Goal: Navigation & Orientation: Find specific page/section

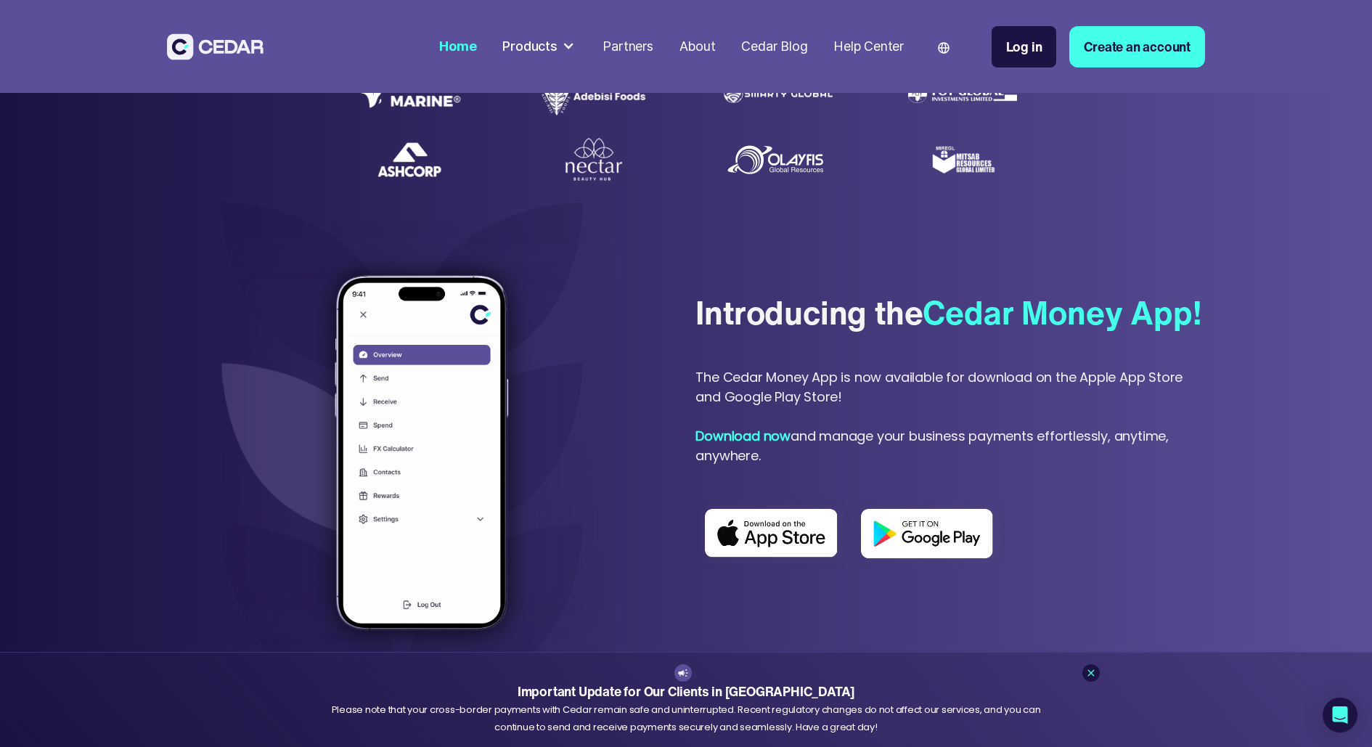
scroll to position [505, 0]
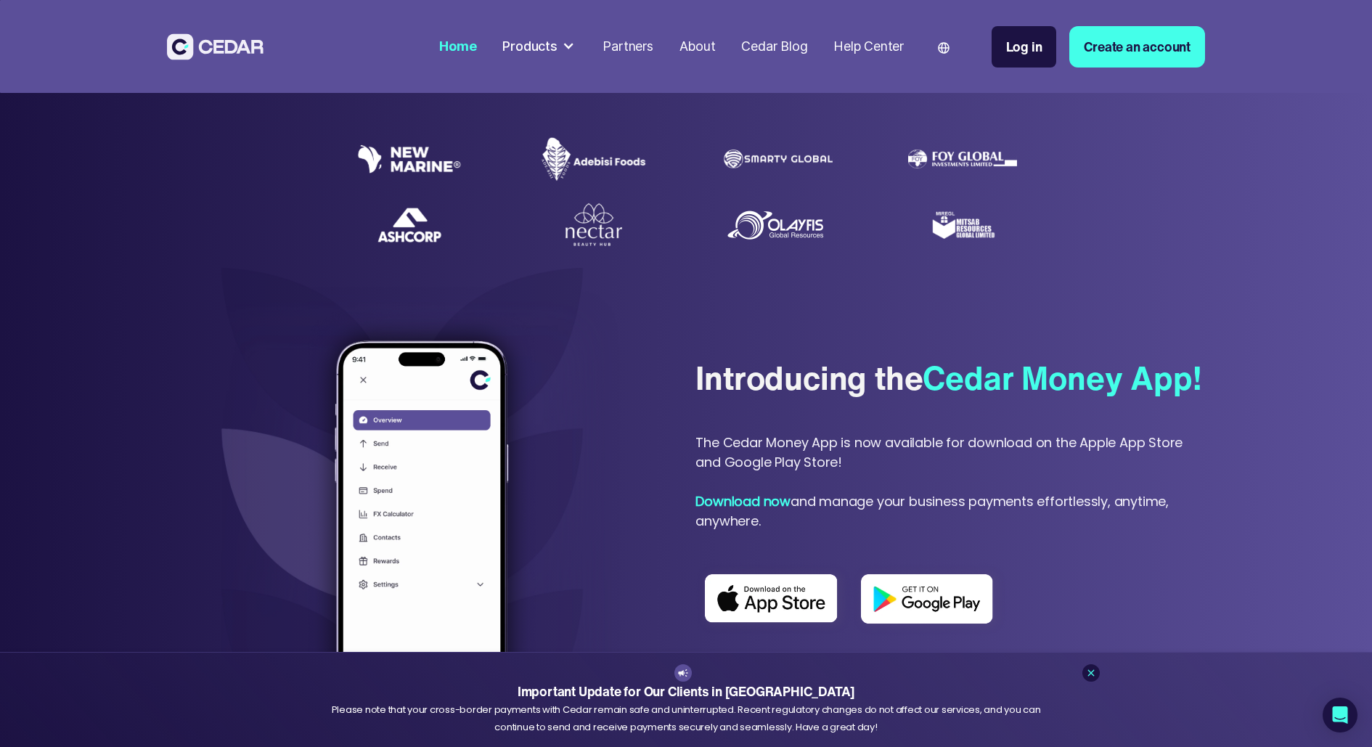
click at [562, 47] on div at bounding box center [568, 46] width 13 height 13
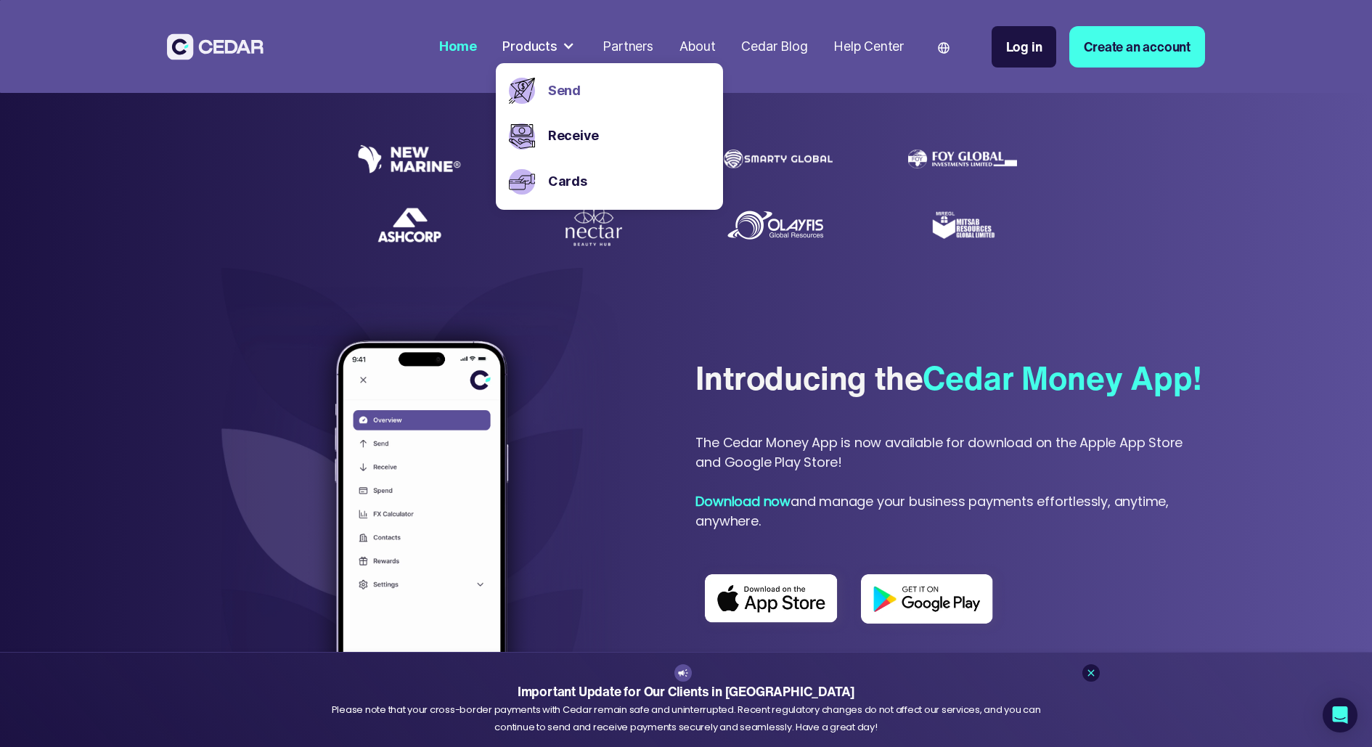
click at [569, 91] on link "Send" at bounding box center [629, 91] width 162 height 20
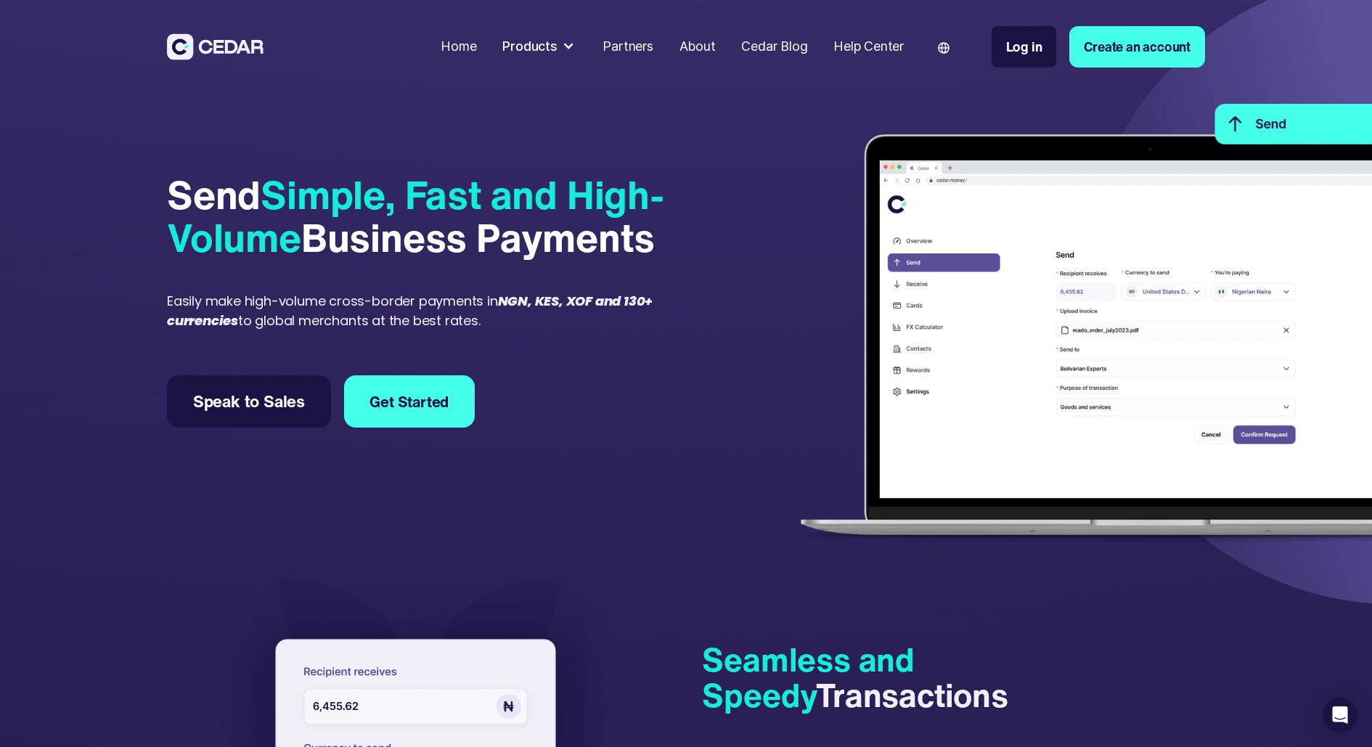
click at [564, 50] on div at bounding box center [568, 46] width 13 height 13
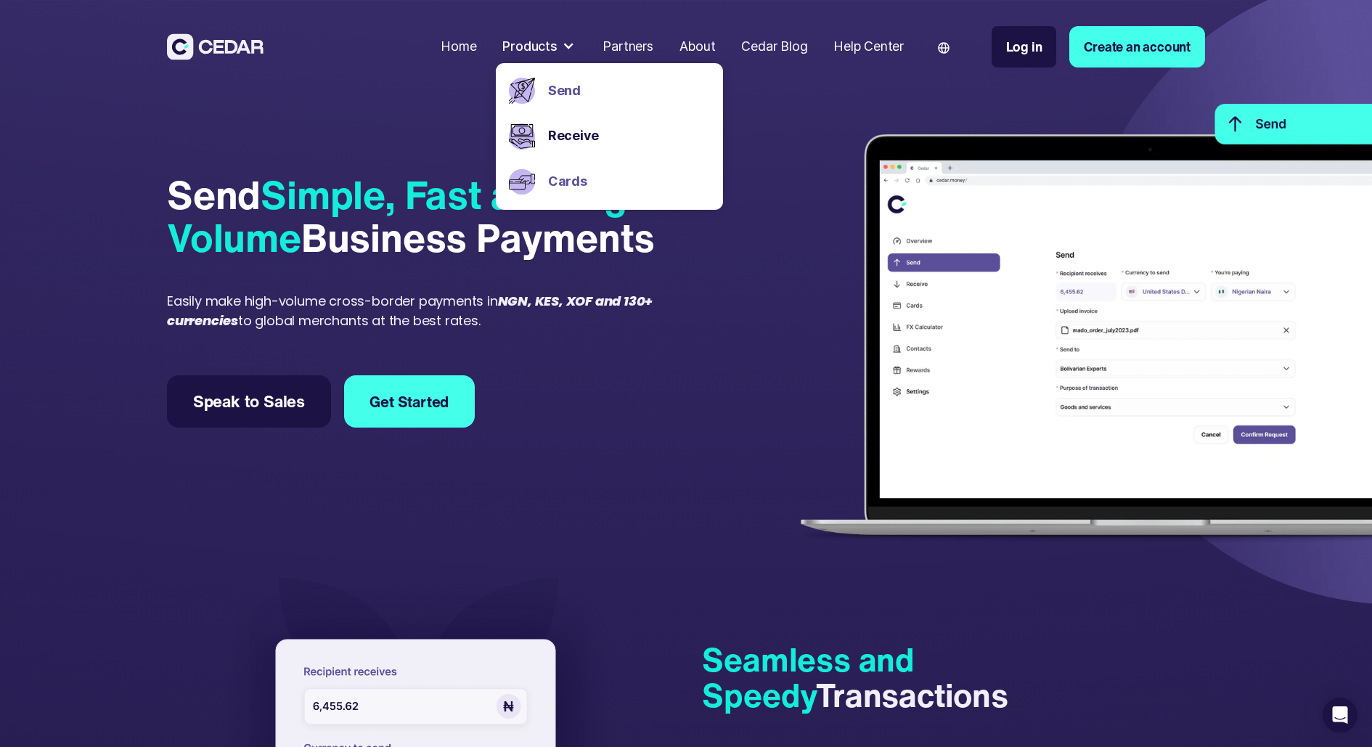
click at [561, 184] on link "Cards" at bounding box center [629, 182] width 162 height 20
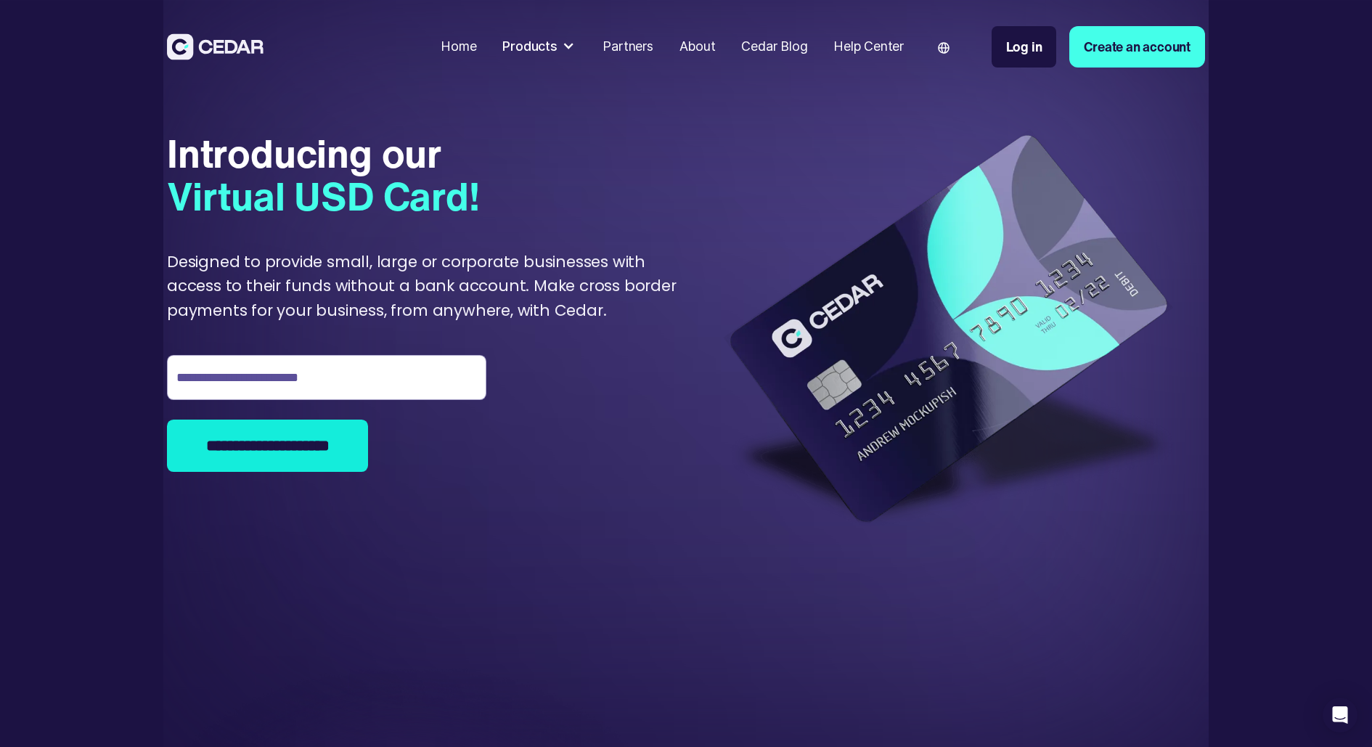
click at [628, 52] on div "Partners" at bounding box center [628, 47] width 50 height 20
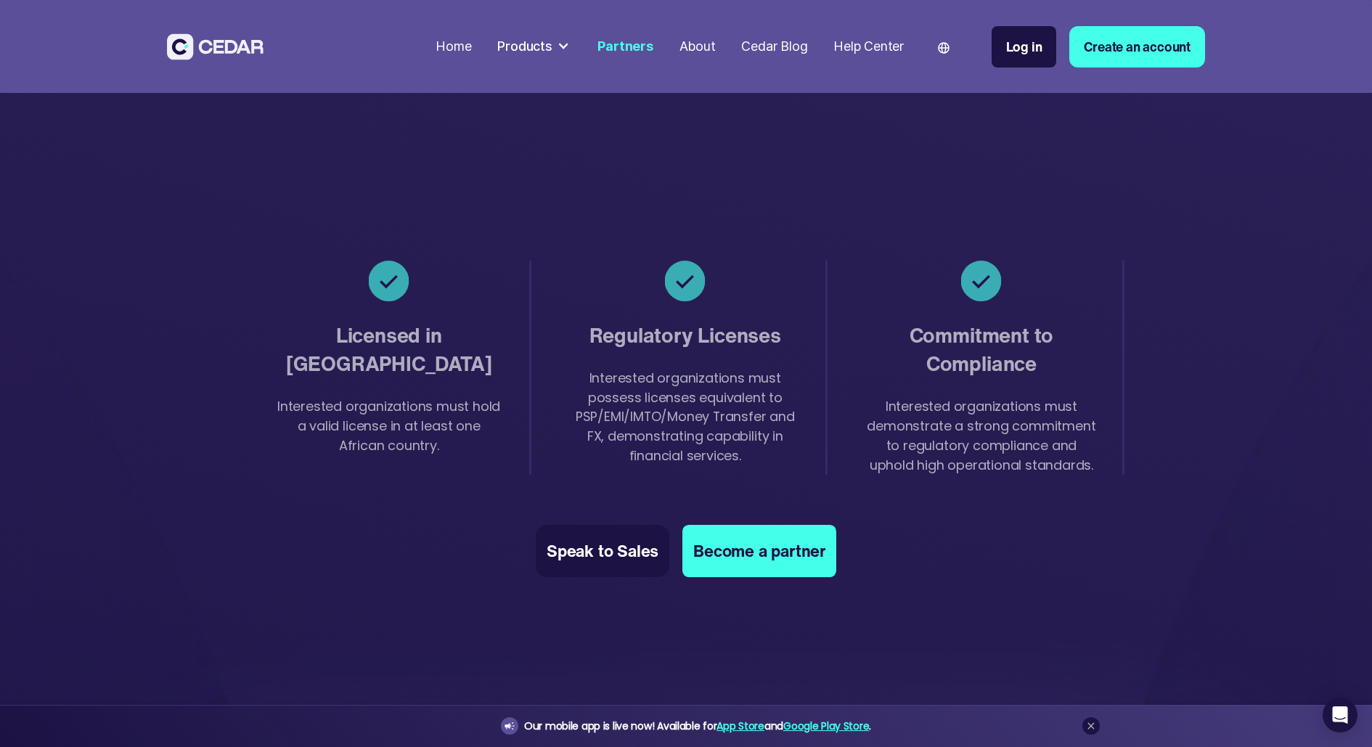
scroll to position [2456, 0]
